Goal: Go to known website: Access a specific website the user already knows

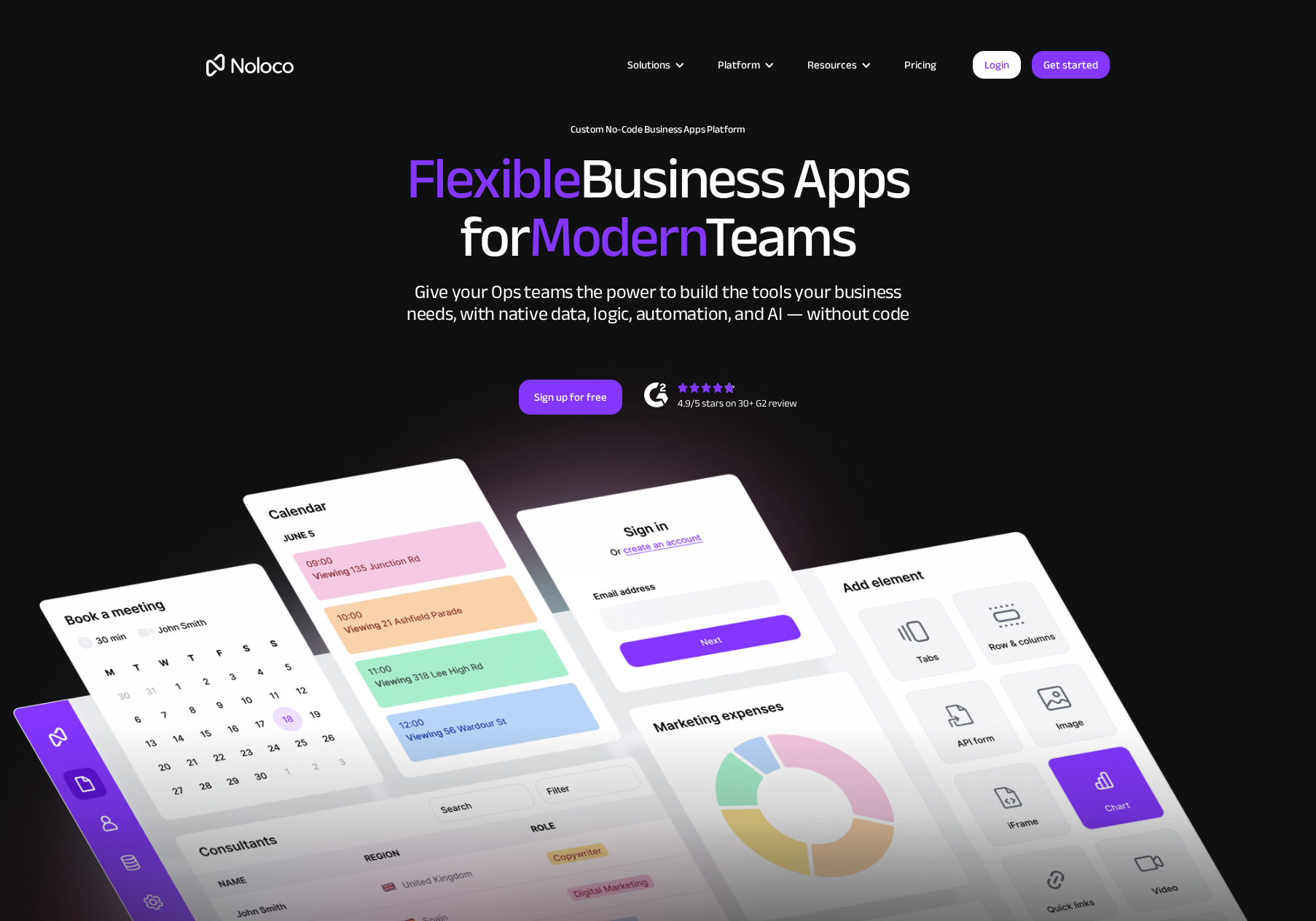
click at [916, 65] on link "Pricing" at bounding box center [920, 64] width 69 height 19
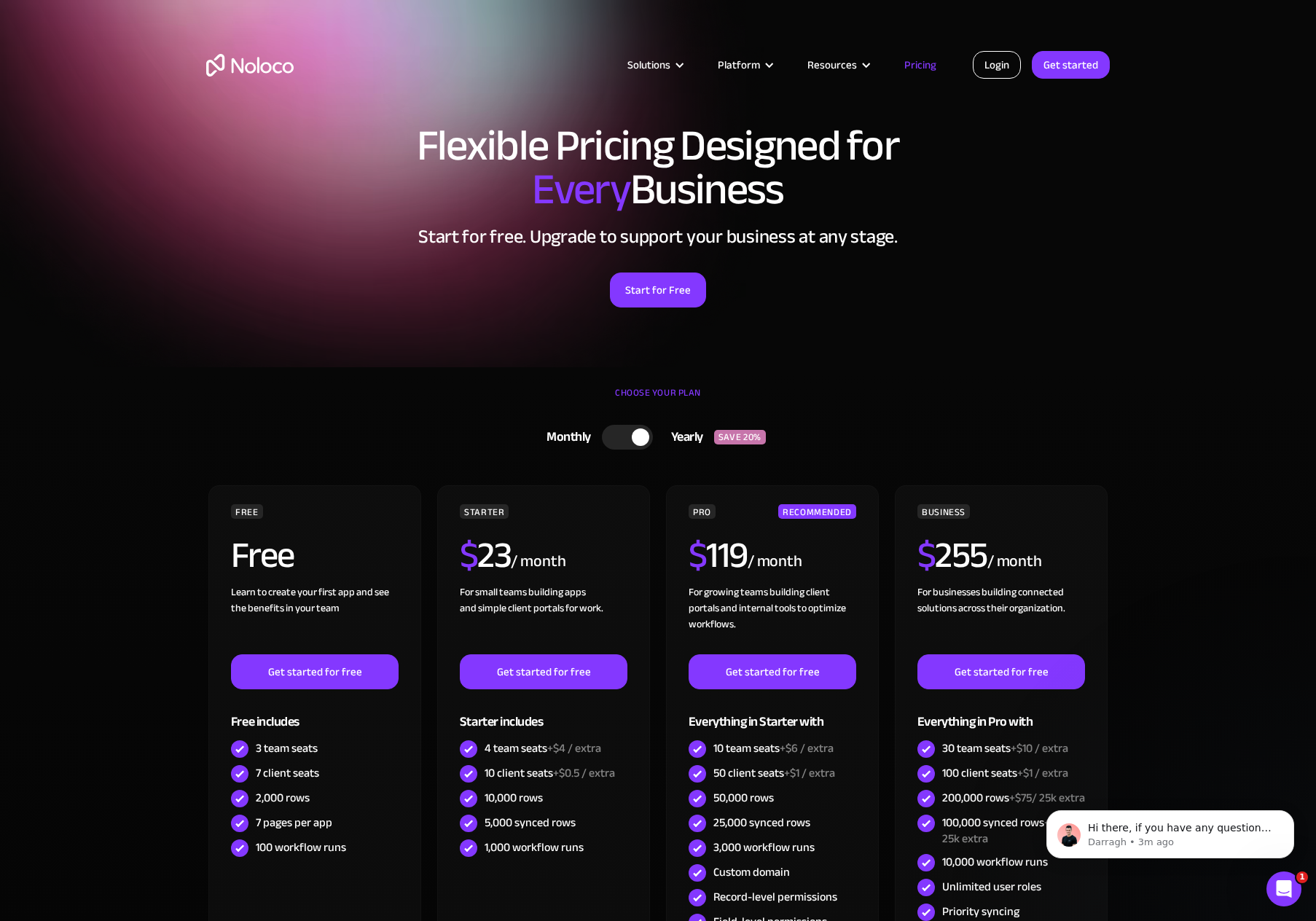
click at [983, 64] on link "Login" at bounding box center [996, 64] width 48 height 28
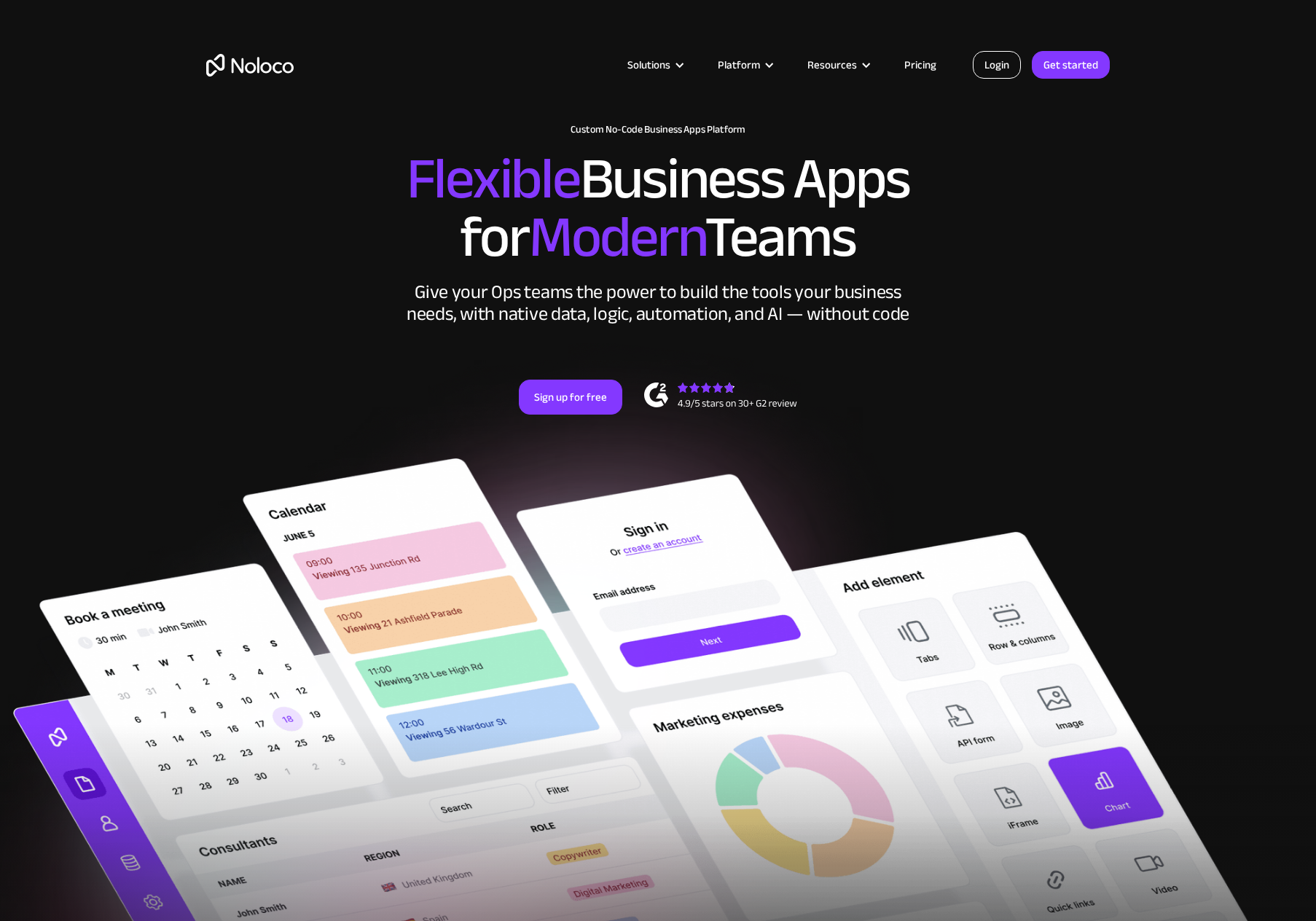
click at [990, 66] on link "Login" at bounding box center [996, 64] width 48 height 28
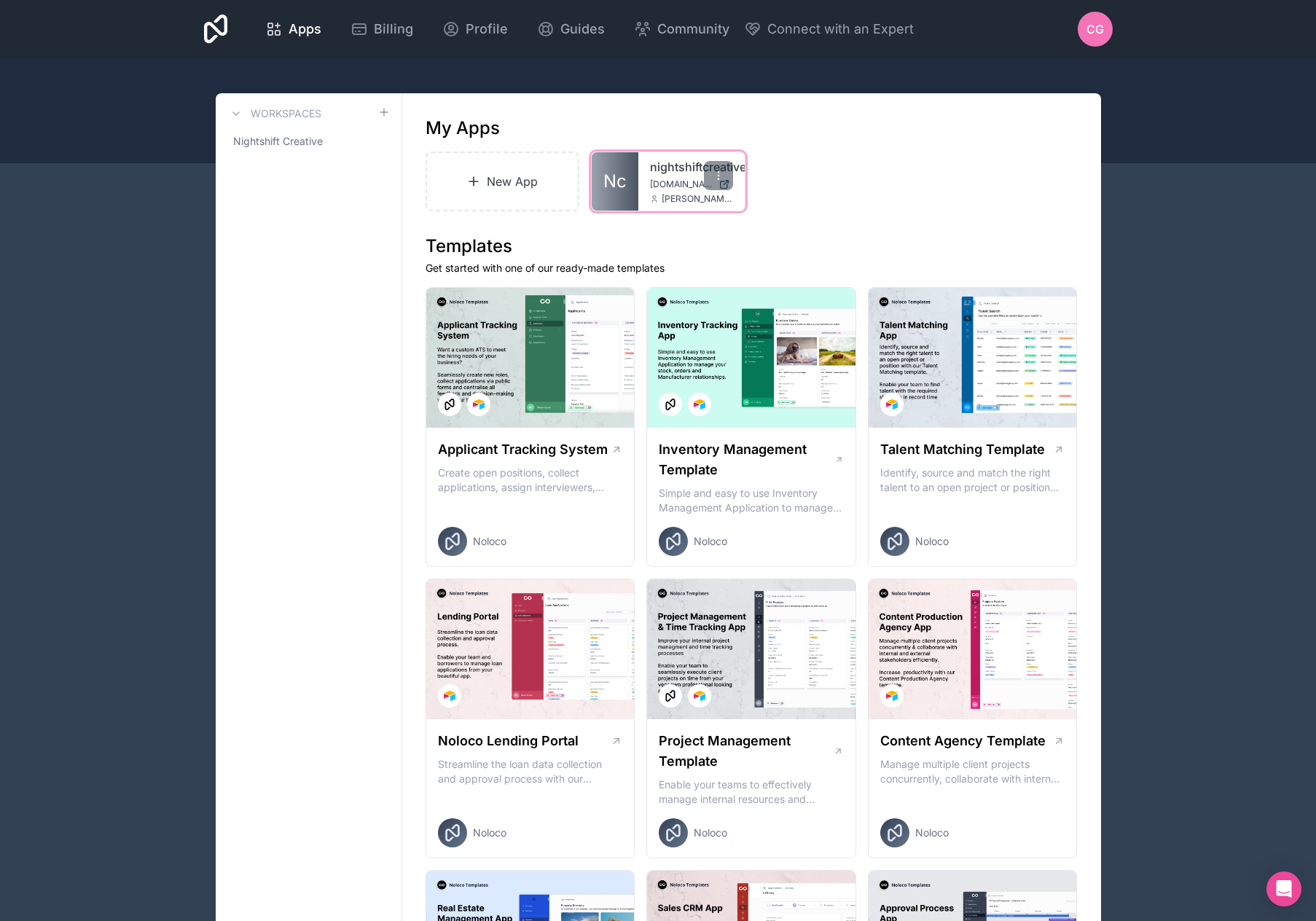
click at [672, 164] on link "nightshiftcreative" at bounding box center [691, 166] width 83 height 17
